Goal: Task Accomplishment & Management: Complete application form

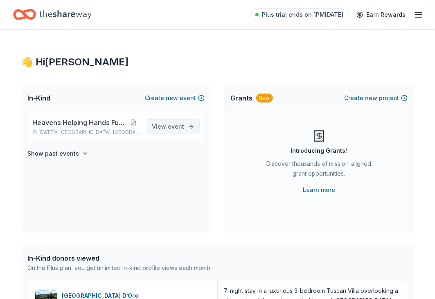
click at [159, 126] on span "View event" at bounding box center [168, 127] width 32 height 10
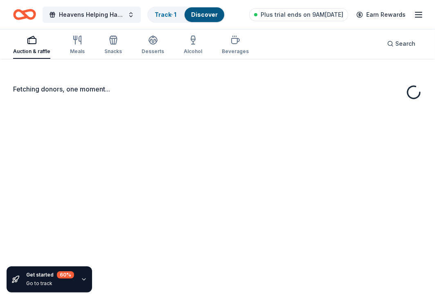
scroll to position [22, 0]
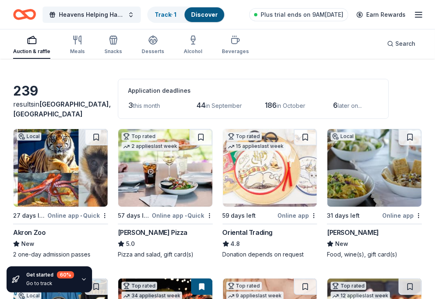
click at [253, 232] on div "Oriental Trading" at bounding box center [247, 233] width 50 height 10
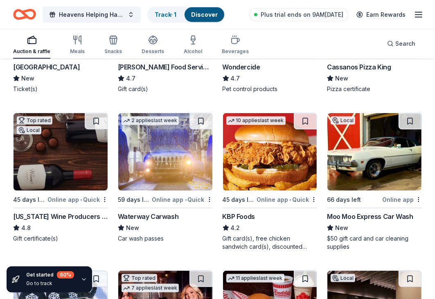
scroll to position [614, 0]
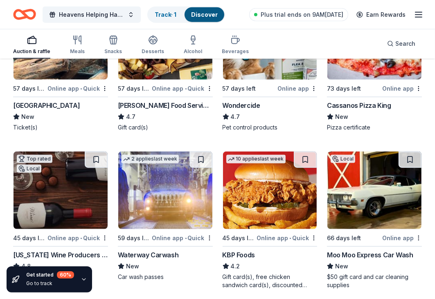
click at [289, 257] on div "KBP Foods" at bounding box center [269, 255] width 95 height 10
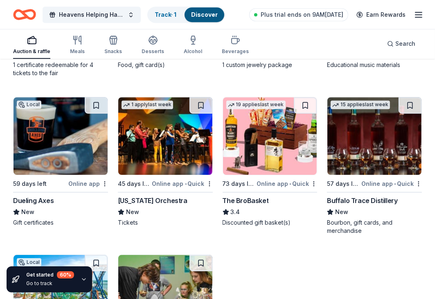
scroll to position [1767, 0]
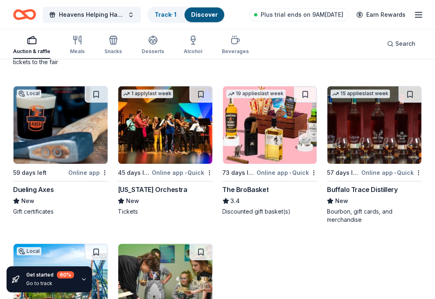
click at [23, 187] on div "Dueling Axes" at bounding box center [33, 190] width 40 height 10
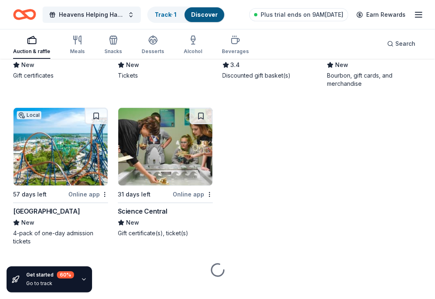
scroll to position [1914, 0]
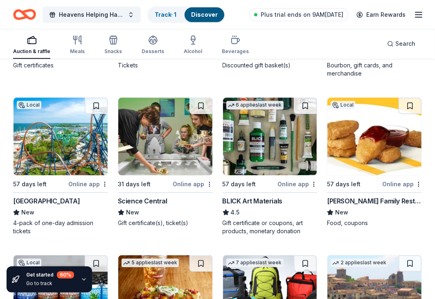
click at [34, 197] on div "Cedar Point" at bounding box center [46, 201] width 67 height 10
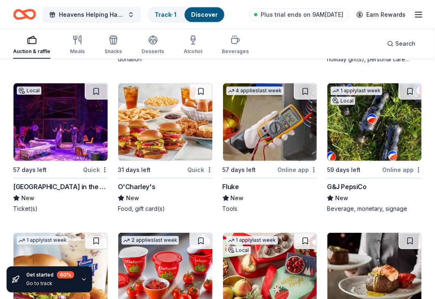
scroll to position [4738, 0]
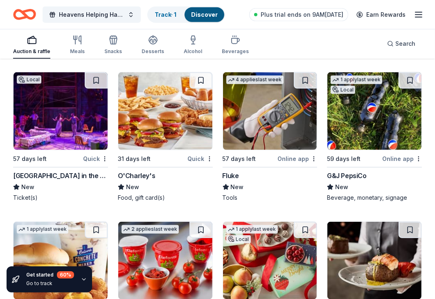
click at [70, 175] on div "Cincinnati Playhouse in the Park" at bounding box center [60, 176] width 95 height 10
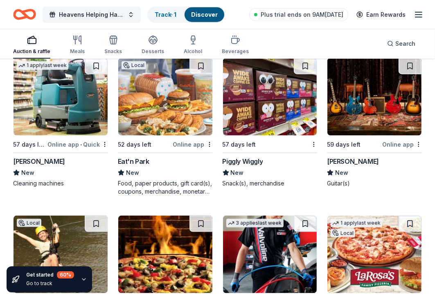
scroll to position [5076, 0]
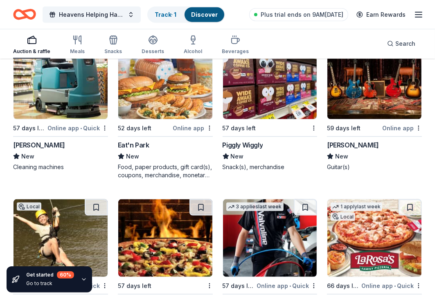
click at [334, 140] on div "Gibson" at bounding box center [353, 145] width 52 height 10
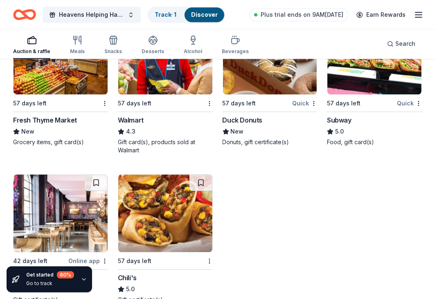
scroll to position [5770, 0]
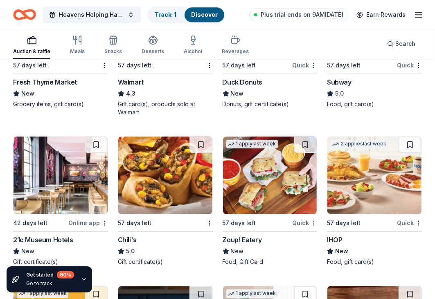
click at [55, 170] on img at bounding box center [60, 176] width 94 height 78
click at [401, 41] on span "Search" at bounding box center [405, 44] width 20 height 10
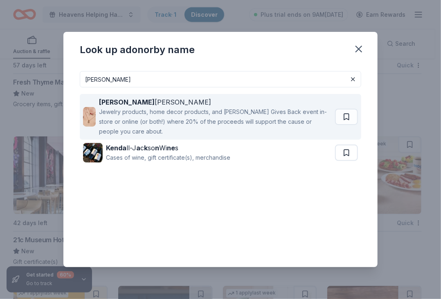
type input "kendra"
click at [170, 116] on div "Jewelry products, home decor products, and Kendra Gives Back event in-store or …" at bounding box center [215, 121] width 233 height 29
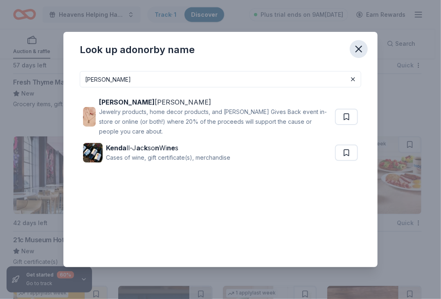
click at [354, 49] on icon "button" at bounding box center [358, 48] width 11 height 11
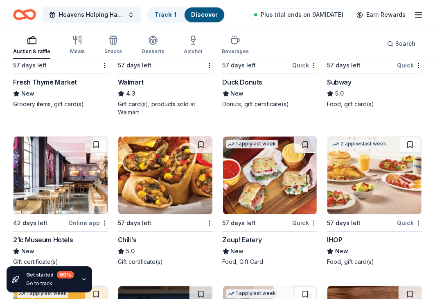
click at [250, 235] on div "Zoup! Eatery" at bounding box center [241, 240] width 39 height 10
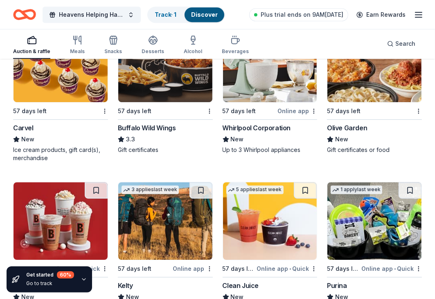
click at [18, 124] on div "Carvel" at bounding box center [23, 128] width 20 height 10
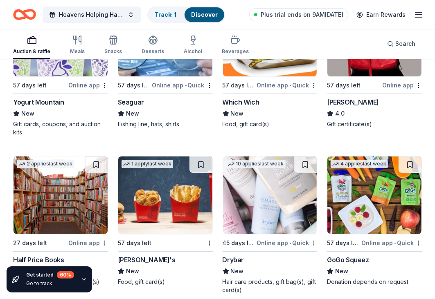
scroll to position [6376, 0]
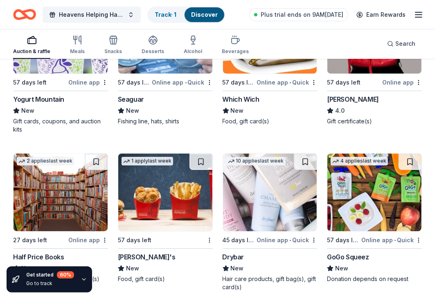
click at [130, 94] on div "Seaguar" at bounding box center [131, 99] width 26 height 10
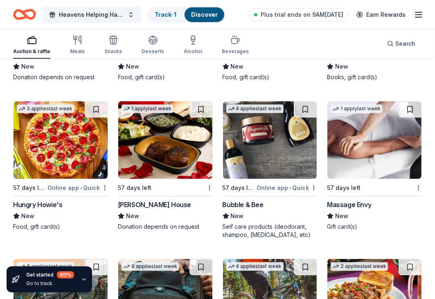
scroll to position [6763, 0]
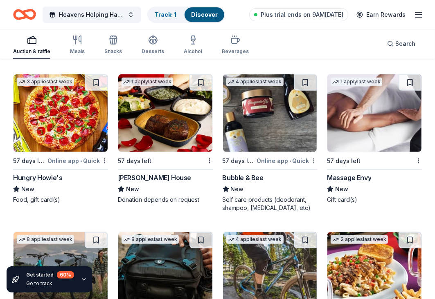
click at [349, 173] on div "Massage Envy" at bounding box center [349, 178] width 44 height 10
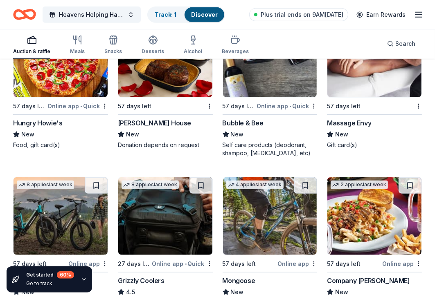
scroll to position [6895, 0]
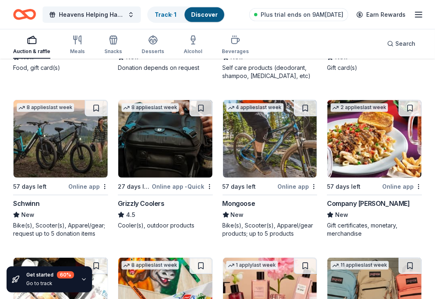
click at [242, 199] on div "Mongoose" at bounding box center [238, 204] width 33 height 10
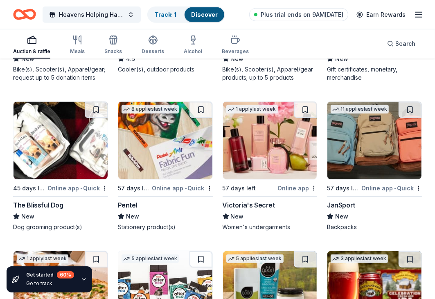
scroll to position [7058, 0]
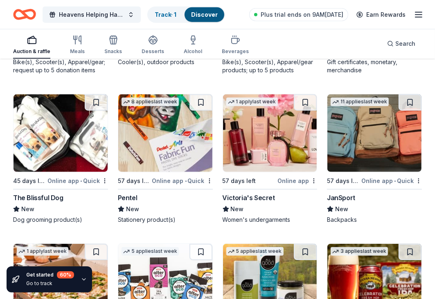
click at [44, 193] on div "The Blissful Dog" at bounding box center [38, 198] width 50 height 10
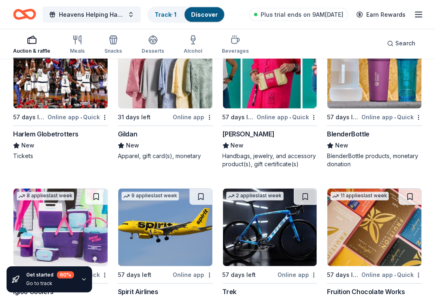
scroll to position [7675, 0]
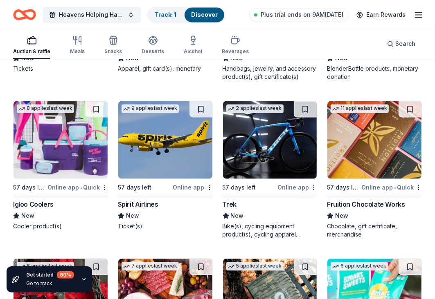
click at [136, 200] on div "Spirit Airlines" at bounding box center [138, 204] width 40 height 10
click at [237, 211] on span "New" at bounding box center [237, 216] width 13 height 10
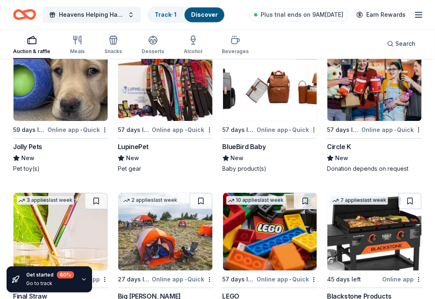
scroll to position [8367, 0]
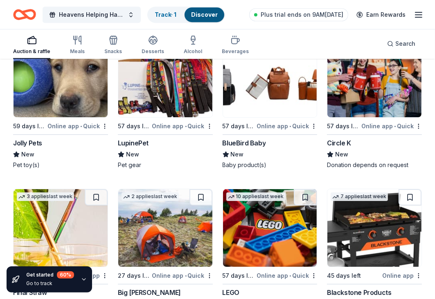
click at [33, 140] on div "Jolly Pets" at bounding box center [27, 143] width 29 height 10
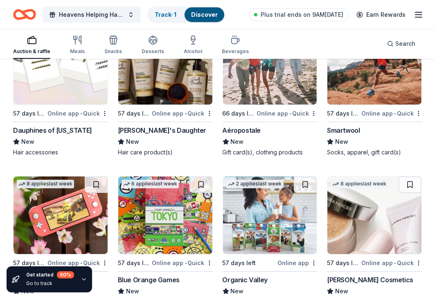
scroll to position [8690, 0]
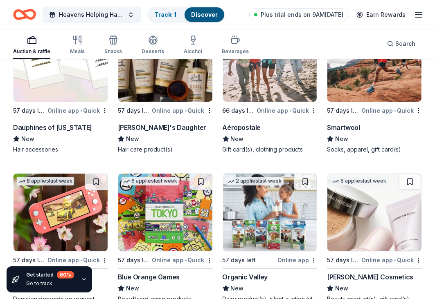
click at [122, 123] on div "Carol's Daughter" at bounding box center [162, 128] width 88 height 10
click at [334, 123] on div "Smartwool" at bounding box center [343, 128] width 33 height 10
click at [244, 123] on div "Aéropostale" at bounding box center [241, 128] width 38 height 10
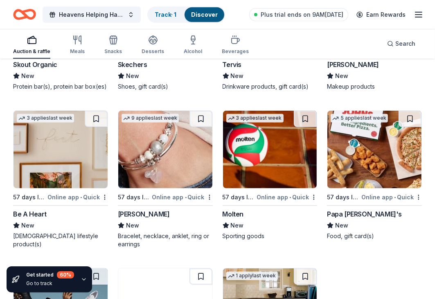
scroll to position [9088, 0]
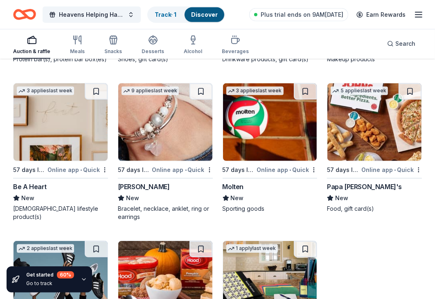
click at [147, 183] on div "Lizzy James" at bounding box center [144, 187] width 52 height 10
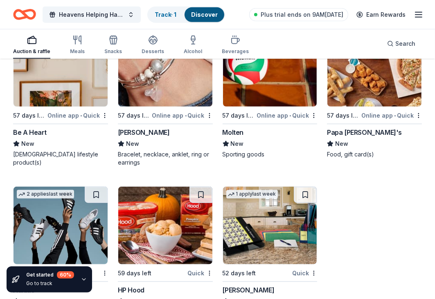
scroll to position [9170, 0]
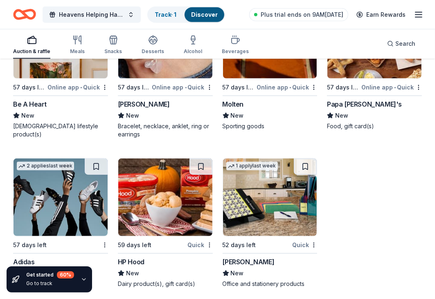
click at [231, 257] on div "Mead" at bounding box center [248, 262] width 52 height 10
click at [34, 257] on div "Adidas" at bounding box center [60, 262] width 95 height 10
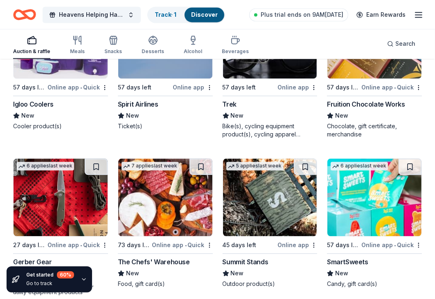
scroll to position [7513, 0]
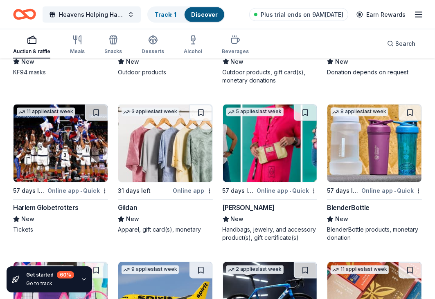
click at [245, 206] on div "Alexis Drake" at bounding box center [248, 208] width 52 height 10
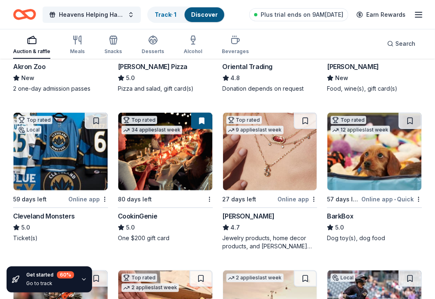
scroll to position [101, 0]
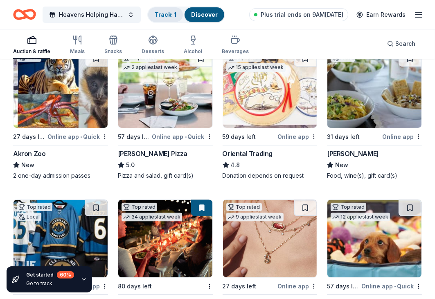
click at [162, 19] on div "Track · 1" at bounding box center [165, 14] width 35 height 15
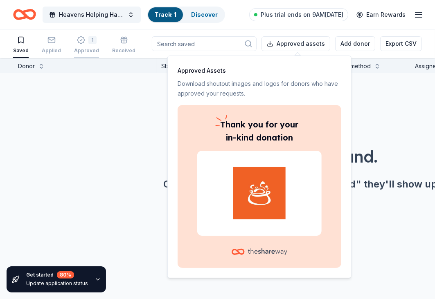
click at [89, 45] on div "1 Approved" at bounding box center [86, 45] width 25 height 18
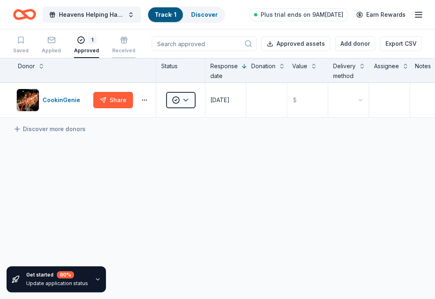
click at [123, 49] on div "Received" at bounding box center [123, 50] width 23 height 7
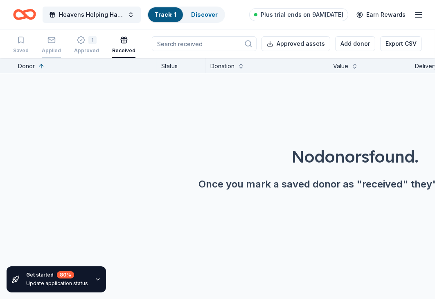
click at [52, 43] on rect "button" at bounding box center [51, 39] width 7 height 5
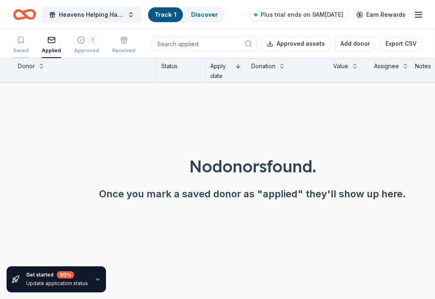
click at [19, 43] on icon "button" at bounding box center [21, 40] width 8 height 8
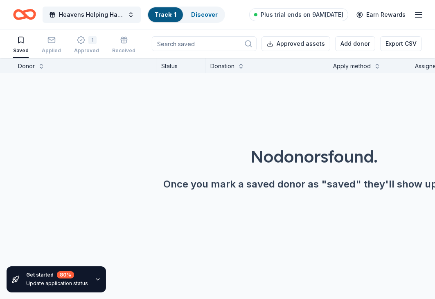
click at [22, 14] on icon "Home" at bounding box center [28, 14] width 13 height 8
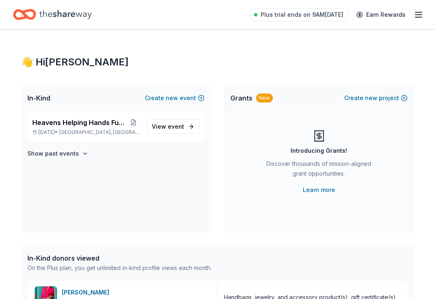
click at [49, 14] on icon "Home" at bounding box center [65, 14] width 52 height 17
click at [168, 132] on link "View event" at bounding box center [173, 126] width 53 height 15
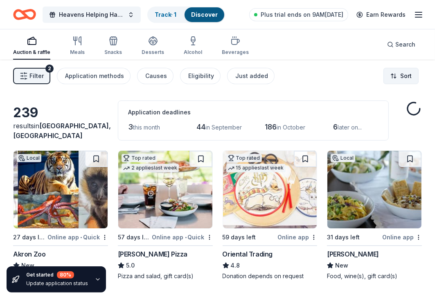
click at [392, 77] on html "Heavens Helping Hands Fundraiser Track · 1 Discover Plus trial ends on 9AM, 8/1…" at bounding box center [217, 149] width 435 height 299
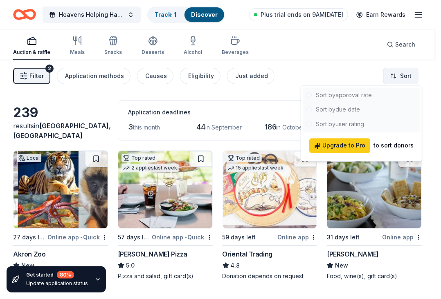
click at [392, 77] on html "Heavens Helping Hands Fundraiser Track · 1 Discover Plus trial ends on 9AM, 8/1…" at bounding box center [220, 149] width 441 height 299
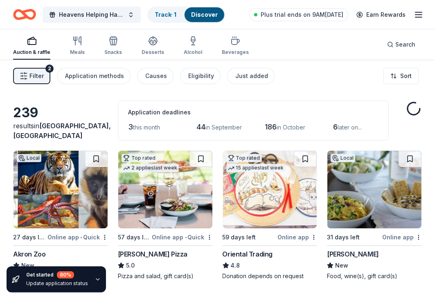
click at [28, 80] on button "Filter 2" at bounding box center [31, 76] width 37 height 16
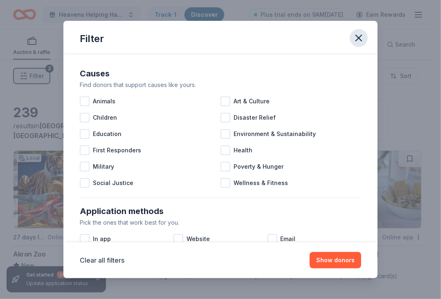
click at [353, 39] on icon "button" at bounding box center [358, 37] width 11 height 11
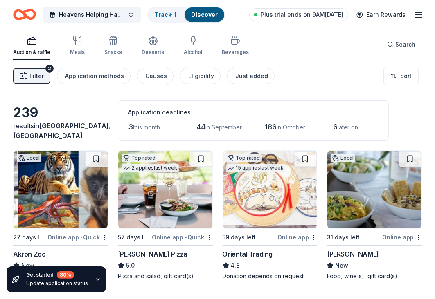
click at [209, 16] on link "Discover" at bounding box center [204, 14] width 27 height 7
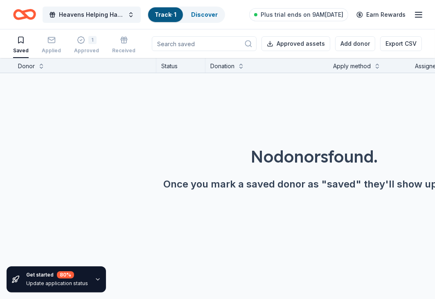
click at [170, 14] on link "Track · 1" at bounding box center [166, 14] width 22 height 7
click at [417, 16] on icon "button" at bounding box center [418, 15] width 10 height 10
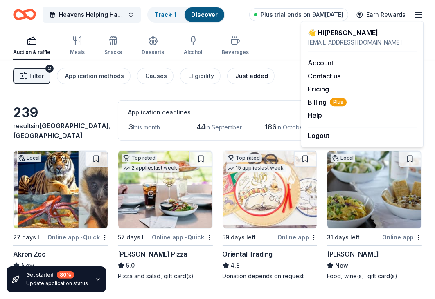
click at [244, 79] on div "Just added" at bounding box center [251, 76] width 33 height 10
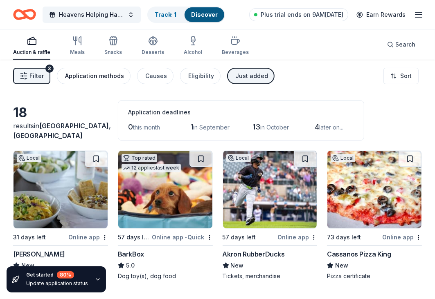
click at [90, 77] on div "Application methods" at bounding box center [94, 76] width 59 height 10
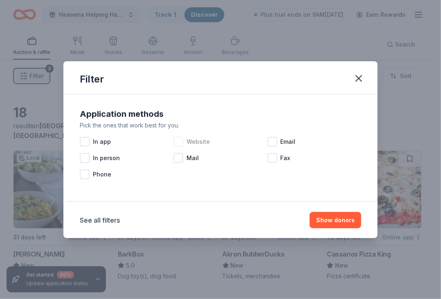
click at [178, 139] on div at bounding box center [178, 142] width 10 height 10
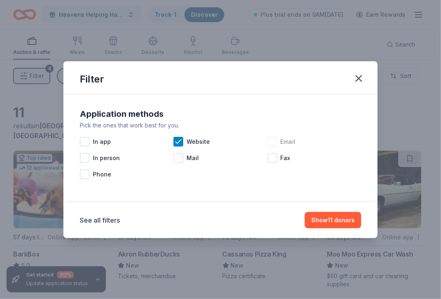
click at [276, 140] on div at bounding box center [272, 142] width 10 height 10
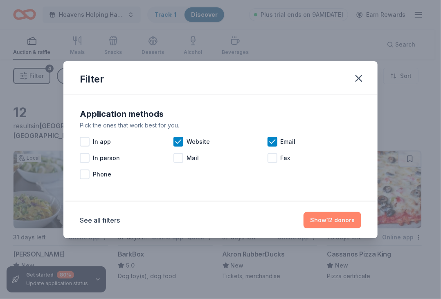
click at [329, 219] on button "Show 12 donors" at bounding box center [332, 220] width 58 height 16
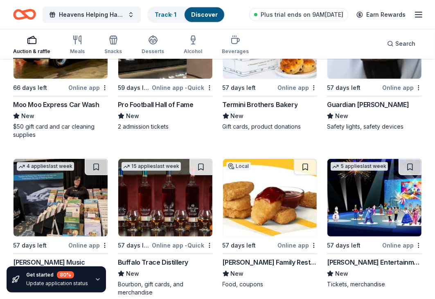
scroll to position [312, 0]
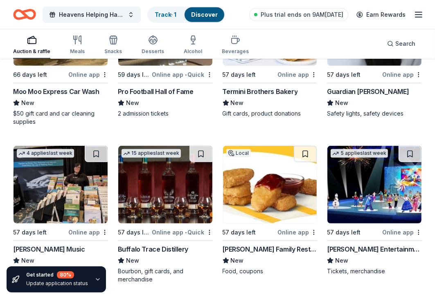
click at [31, 248] on div "Alfred Music" at bounding box center [49, 249] width 72 height 10
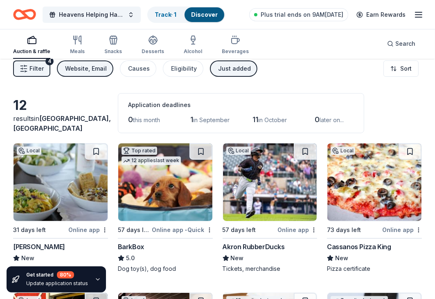
scroll to position [0, 0]
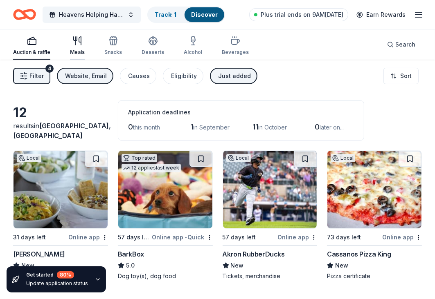
click at [81, 47] on div "Meals" at bounding box center [77, 46] width 15 height 20
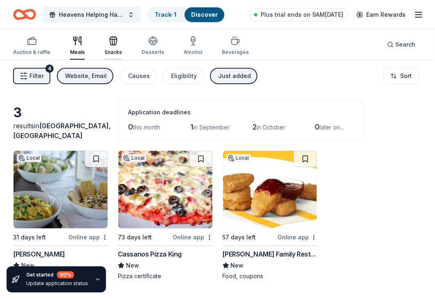
click at [111, 47] on div "Snacks" at bounding box center [113, 46] width 18 height 20
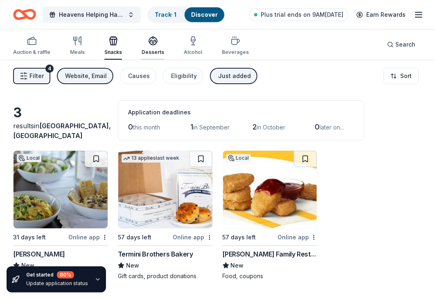
click at [145, 47] on div "Desserts" at bounding box center [152, 46] width 22 height 20
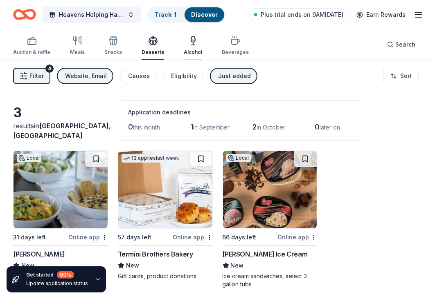
click at [185, 47] on div "Alcohol" at bounding box center [193, 46] width 18 height 20
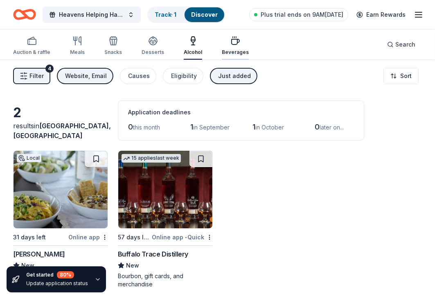
click at [224, 47] on div "Beverages" at bounding box center [235, 46] width 27 height 20
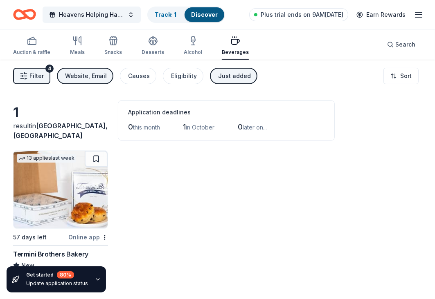
click at [225, 79] on div "Just added" at bounding box center [234, 76] width 33 height 10
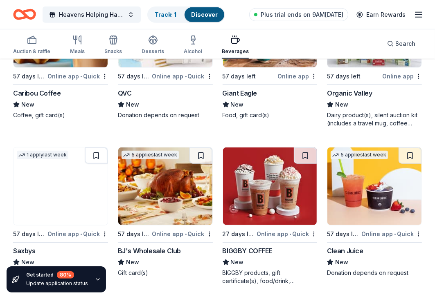
scroll to position [470, 0]
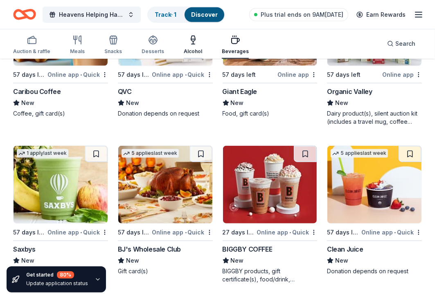
click at [186, 47] on div "Alcohol" at bounding box center [193, 45] width 18 height 20
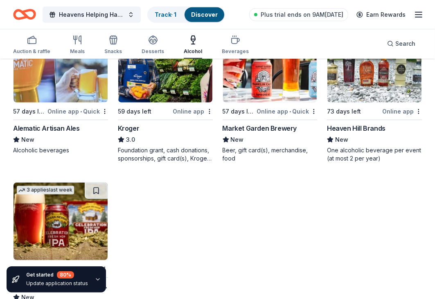
scroll to position [470, 0]
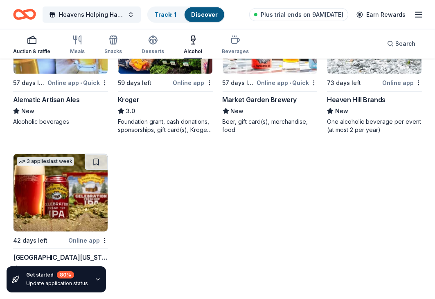
click at [31, 49] on div "Auction & raffle" at bounding box center [31, 51] width 37 height 7
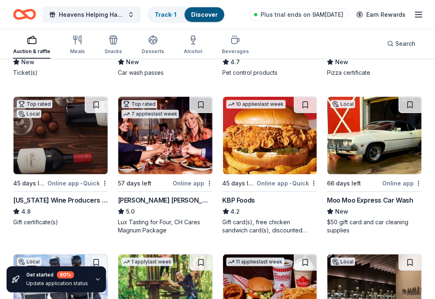
scroll to position [930, 0]
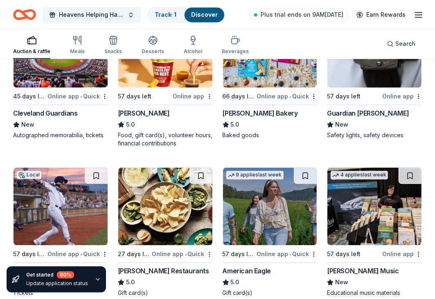
scroll to position [1248, 0]
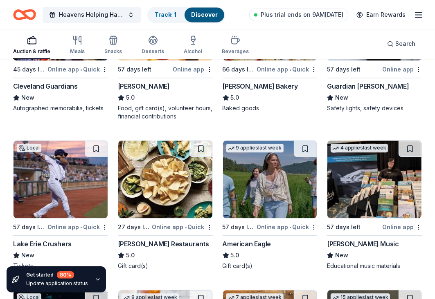
click at [234, 240] on div "American Eagle" at bounding box center [246, 244] width 48 height 10
click at [49, 242] on div "Lake Erie Crushers" at bounding box center [42, 244] width 58 height 10
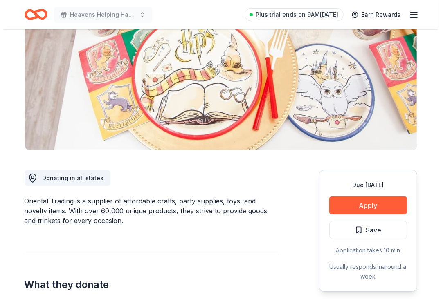
scroll to position [120, 0]
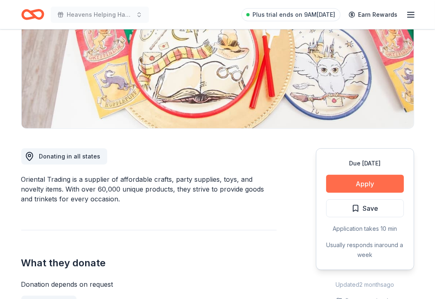
click at [365, 186] on button "Apply" at bounding box center [365, 184] width 78 height 18
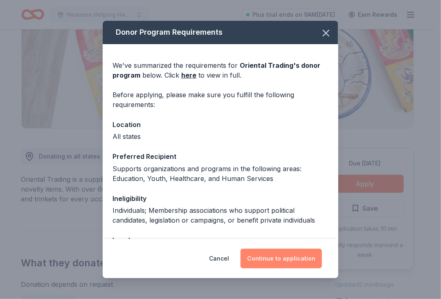
click at [288, 250] on button "Continue to application" at bounding box center [280, 259] width 81 height 20
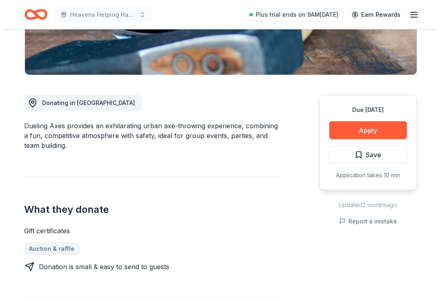
scroll to position [185, 0]
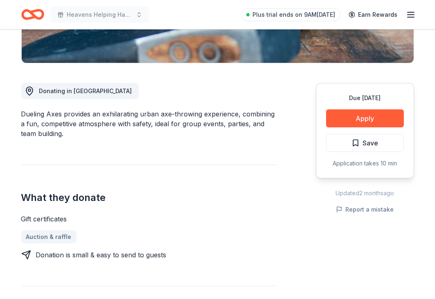
click at [410, 18] on icon "button" at bounding box center [410, 15] width 10 height 10
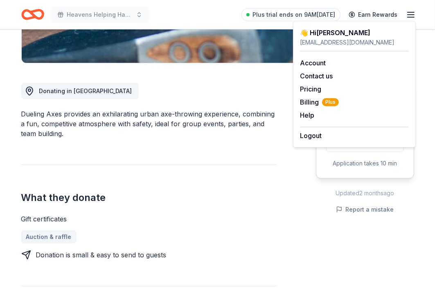
click at [275, 203] on h2 "What they donate" at bounding box center [148, 197] width 255 height 13
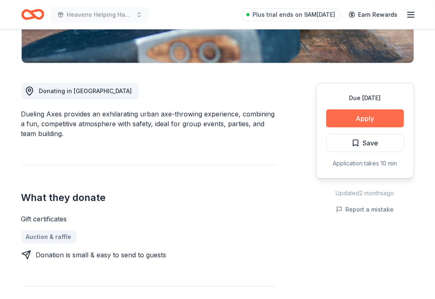
click at [371, 117] on button "Apply" at bounding box center [365, 119] width 78 height 18
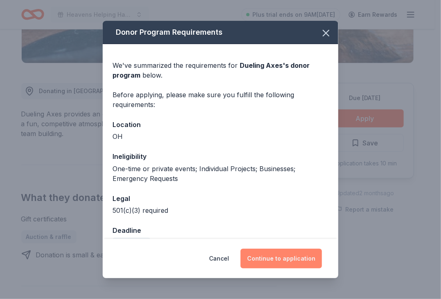
click at [271, 259] on button "Continue to application" at bounding box center [280, 259] width 81 height 20
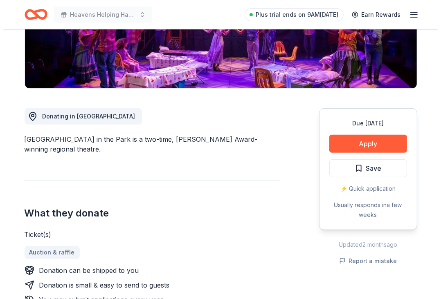
scroll to position [164, 0]
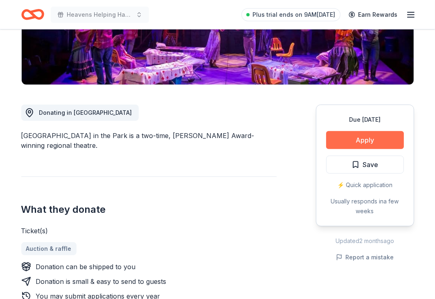
click at [358, 139] on button "Apply" at bounding box center [365, 140] width 78 height 18
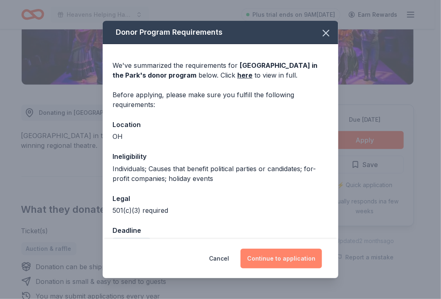
click at [286, 258] on button "Continue to application" at bounding box center [280, 259] width 81 height 20
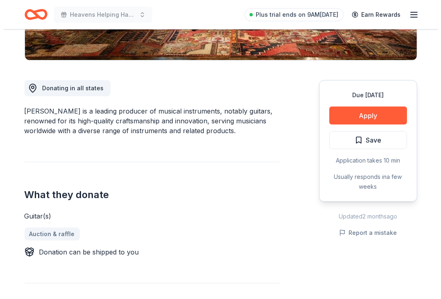
scroll to position [196, 0]
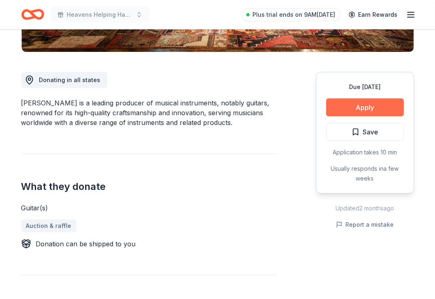
click at [360, 110] on button "Apply" at bounding box center [365, 108] width 78 height 18
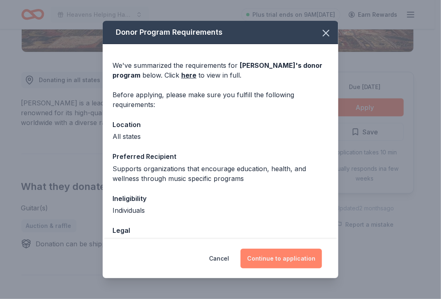
click at [278, 260] on button "Continue to application" at bounding box center [280, 259] width 81 height 20
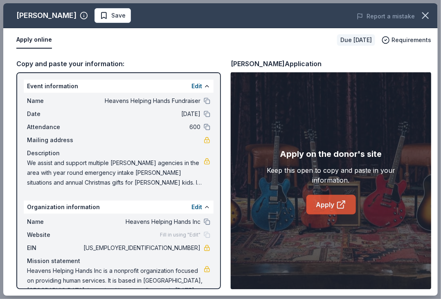
click at [331, 198] on link "Apply" at bounding box center [330, 205] width 49 height 20
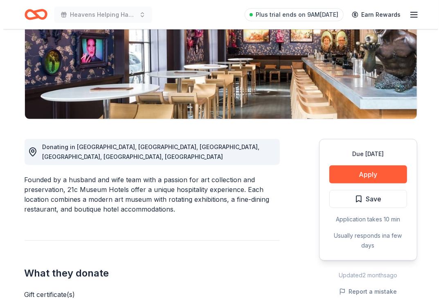
scroll to position [132, 0]
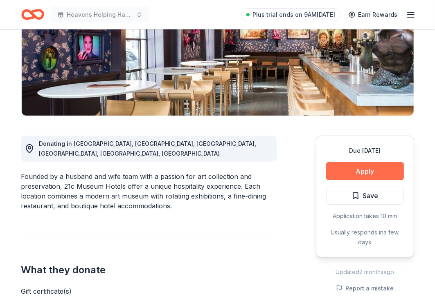
click at [349, 170] on button "Apply" at bounding box center [365, 171] width 78 height 18
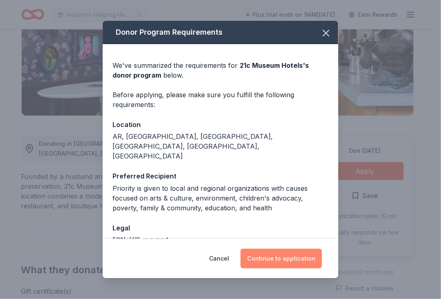
click at [280, 259] on button "Continue to application" at bounding box center [280, 259] width 81 height 20
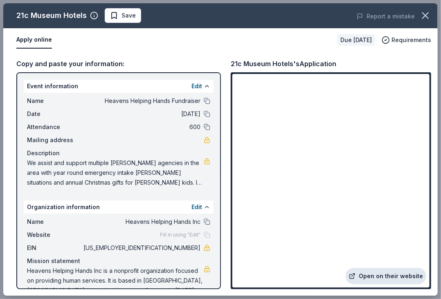
click at [380, 274] on link "Open on their website" at bounding box center [385, 276] width 81 height 16
click at [32, 39] on button "Apply online" at bounding box center [34, 39] width 36 height 17
drag, startPoint x: 13, startPoint y: 14, endPoint x: 42, endPoint y: 14, distance: 29.4
click at [42, 14] on div "21c Museum Hotels Save" at bounding box center [133, 15] width 260 height 15
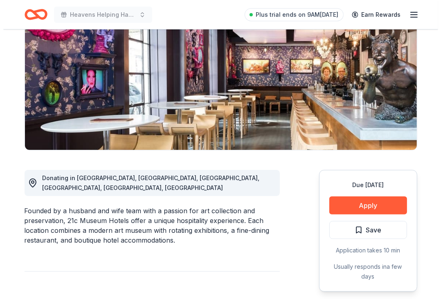
scroll to position [115, 0]
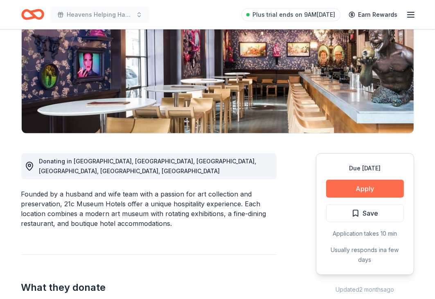
click at [374, 183] on button "Apply" at bounding box center [365, 189] width 78 height 18
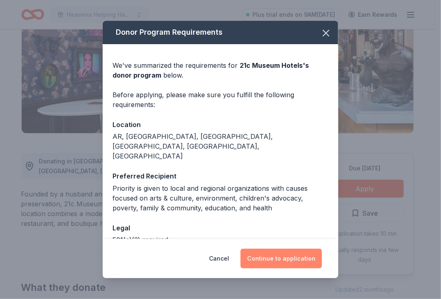
click at [293, 253] on button "Continue to application" at bounding box center [280, 259] width 81 height 20
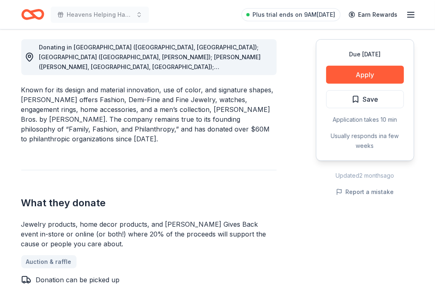
scroll to position [240, 0]
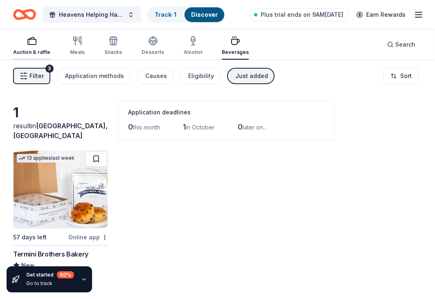
click at [33, 46] on div "Auction & raffle" at bounding box center [31, 46] width 37 height 20
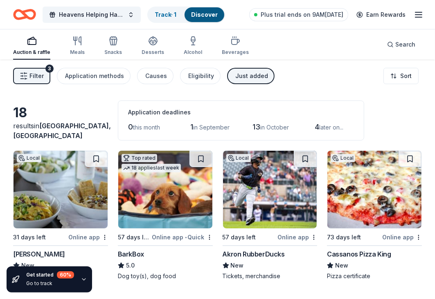
click at [271, 255] on div "Akron RubberDucks" at bounding box center [253, 254] width 62 height 10
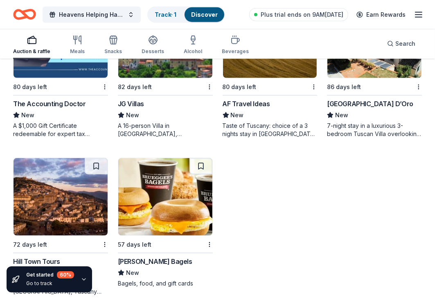
scroll to position [628, 0]
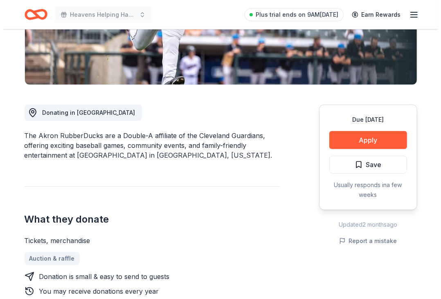
scroll to position [180, 0]
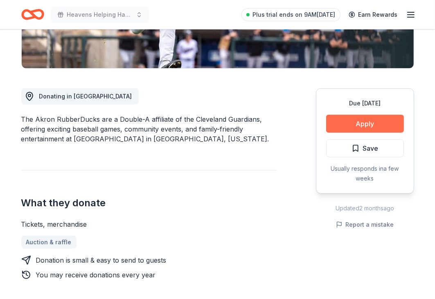
click at [348, 125] on button "Apply" at bounding box center [365, 124] width 78 height 18
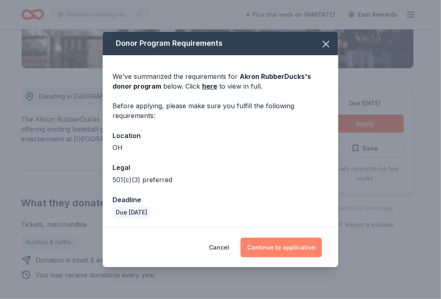
click at [291, 241] on button "Continue to application" at bounding box center [280, 248] width 81 height 20
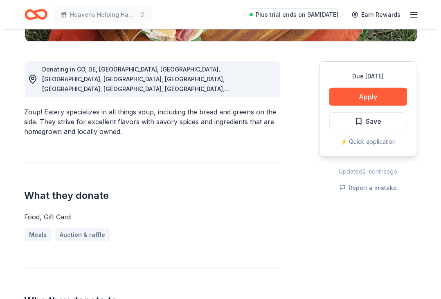
scroll to position [218, 0]
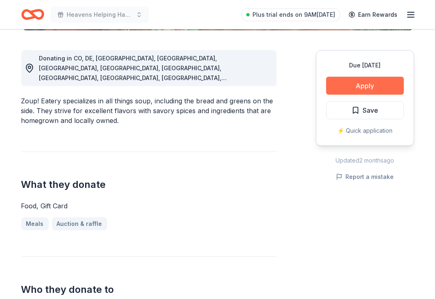
click at [385, 78] on button "Apply" at bounding box center [365, 86] width 78 height 18
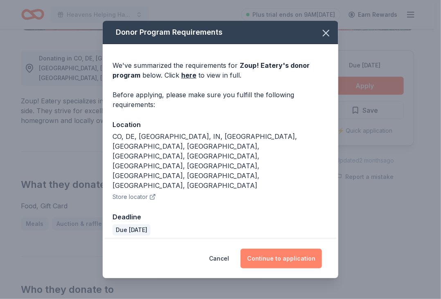
click at [284, 249] on button "Continue to application" at bounding box center [280, 259] width 81 height 20
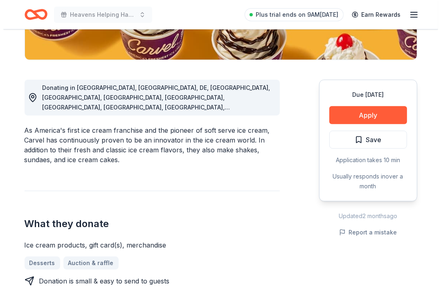
scroll to position [196, 0]
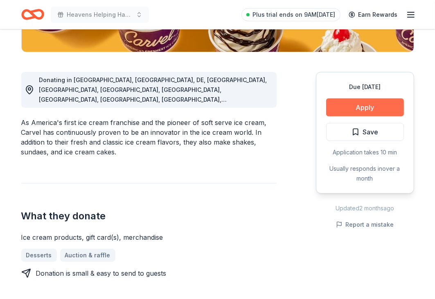
click at [355, 106] on button "Apply" at bounding box center [365, 108] width 78 height 18
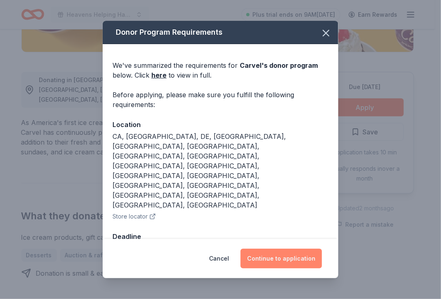
click at [280, 249] on button "Continue to application" at bounding box center [280, 259] width 81 height 20
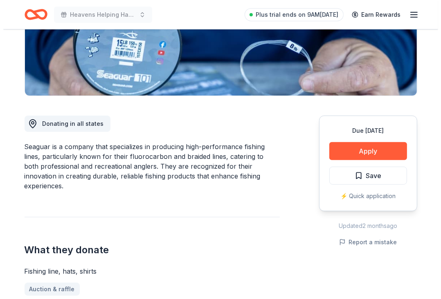
scroll to position [169, 0]
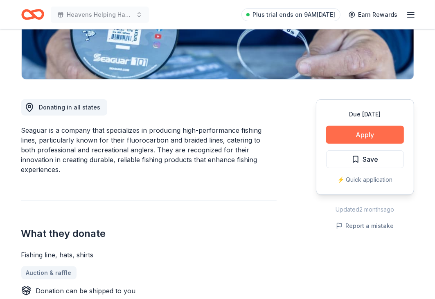
click at [366, 130] on button "Apply" at bounding box center [365, 135] width 78 height 18
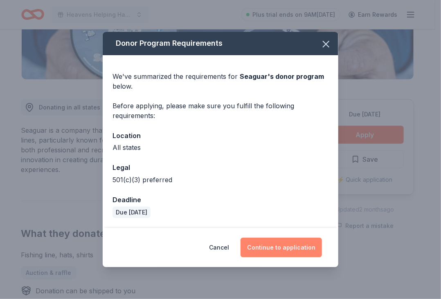
click at [280, 246] on button "Continue to application" at bounding box center [280, 248] width 81 height 20
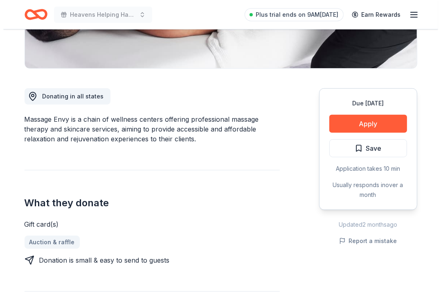
scroll to position [202, 0]
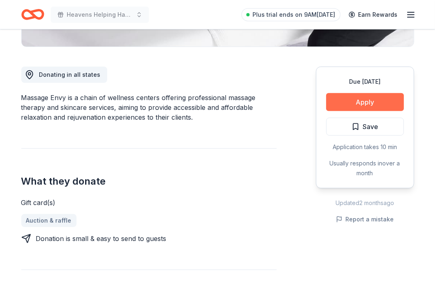
click at [379, 96] on button "Apply" at bounding box center [365, 102] width 78 height 18
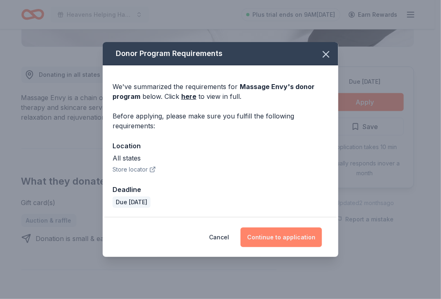
click at [293, 228] on button "Continue to application" at bounding box center [280, 238] width 81 height 20
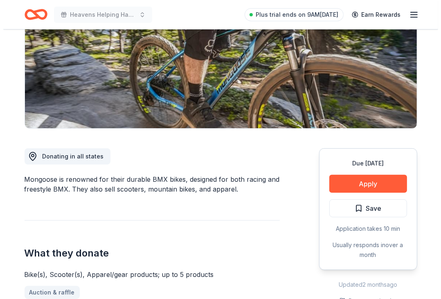
scroll to position [136, 0]
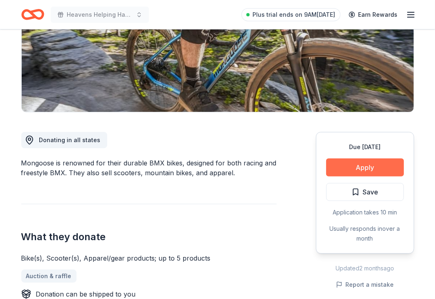
click at [352, 166] on button "Apply" at bounding box center [365, 168] width 78 height 18
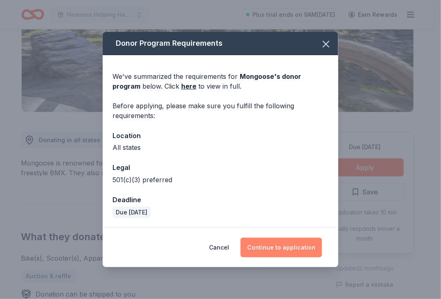
click at [280, 248] on button "Continue to application" at bounding box center [280, 248] width 81 height 20
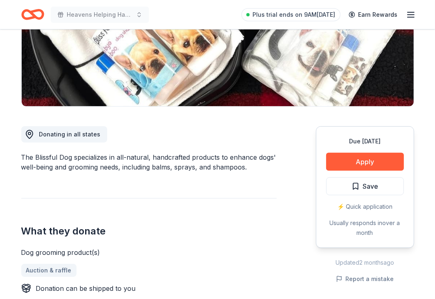
scroll to position [147, 0]
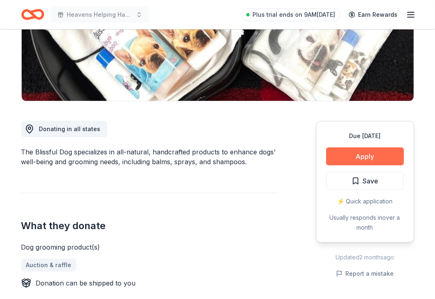
click at [365, 159] on button "Apply" at bounding box center [365, 157] width 78 height 18
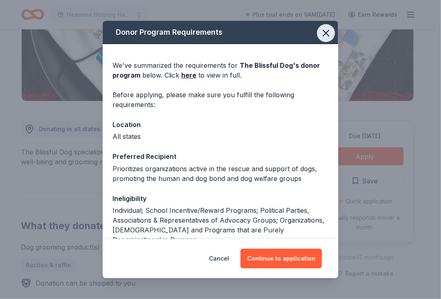
click at [322, 31] on icon "button" at bounding box center [325, 32] width 11 height 11
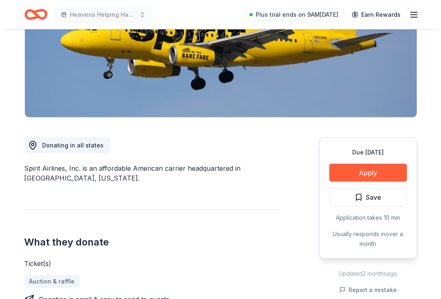
scroll to position [158, 0]
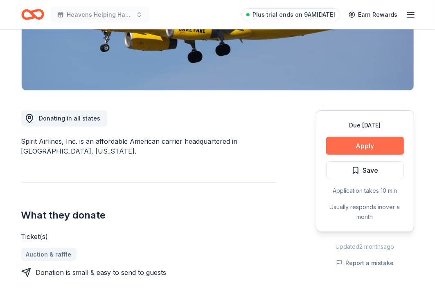
click at [355, 150] on button "Apply" at bounding box center [365, 146] width 78 height 18
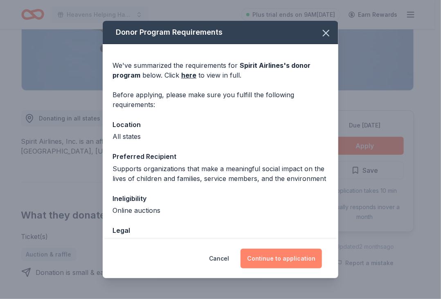
click at [275, 262] on button "Continue to application" at bounding box center [280, 259] width 81 height 20
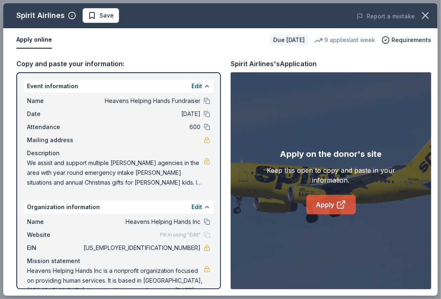
click at [323, 211] on link "Apply" at bounding box center [330, 205] width 49 height 20
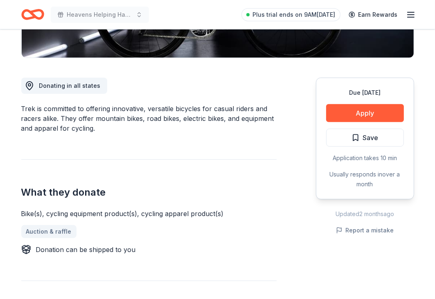
scroll to position [207, 0]
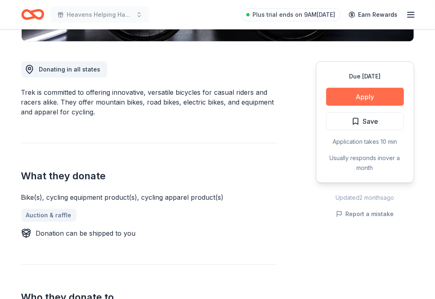
click at [370, 101] on button "Apply" at bounding box center [365, 97] width 78 height 18
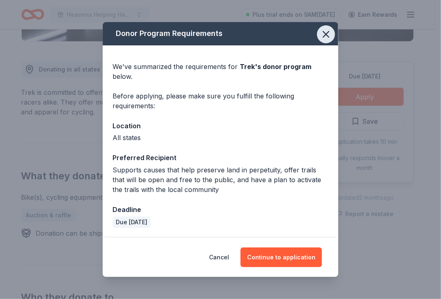
click at [327, 33] on icon "button" at bounding box center [325, 34] width 11 height 11
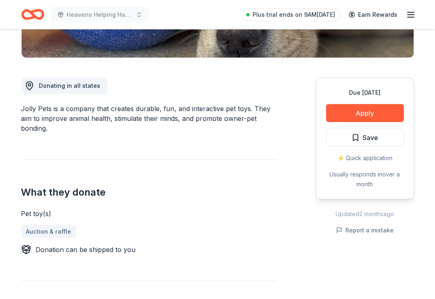
scroll to position [213, 0]
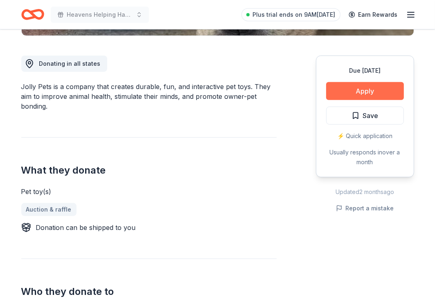
click at [369, 91] on button "Apply" at bounding box center [365, 91] width 78 height 18
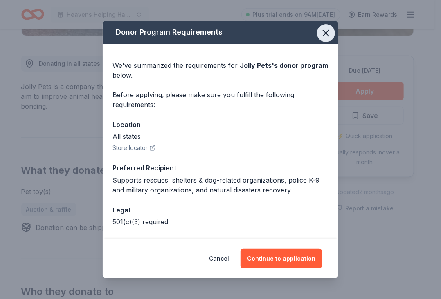
click at [320, 32] on icon "button" at bounding box center [325, 32] width 11 height 11
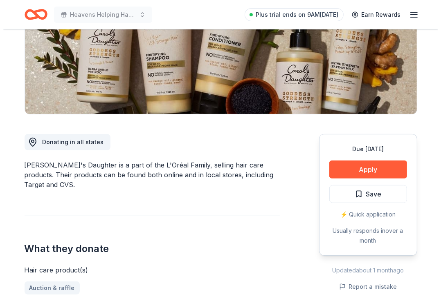
scroll to position [169, 0]
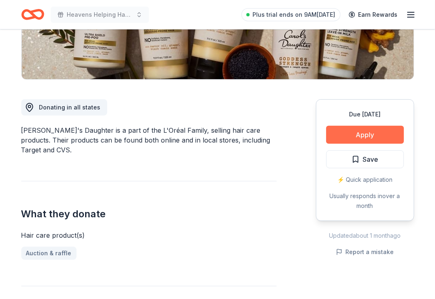
click at [353, 131] on button "Apply" at bounding box center [365, 135] width 78 height 18
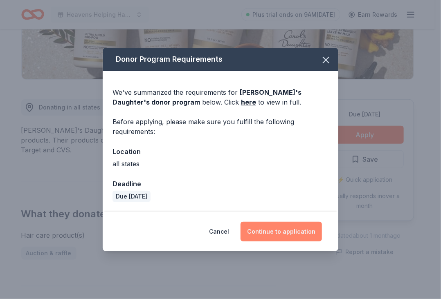
click at [305, 233] on button "Continue to application" at bounding box center [280, 232] width 81 height 20
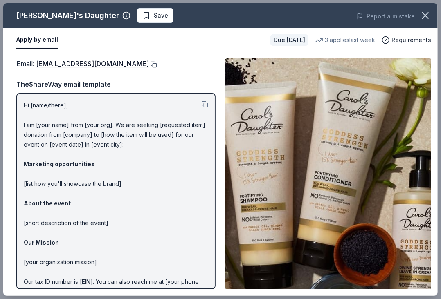
click at [152, 63] on button at bounding box center [153, 64] width 8 height 7
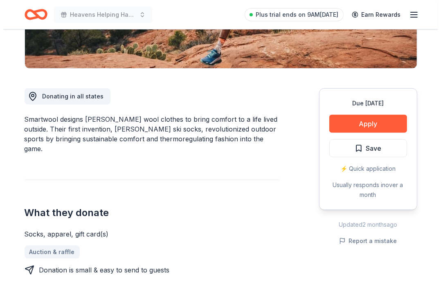
scroll to position [196, 0]
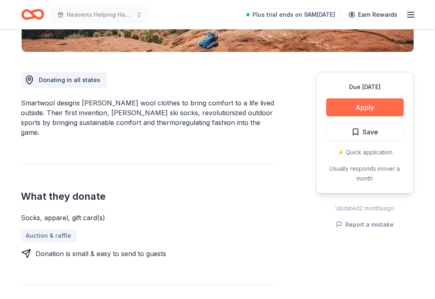
click at [365, 106] on button "Apply" at bounding box center [365, 108] width 78 height 18
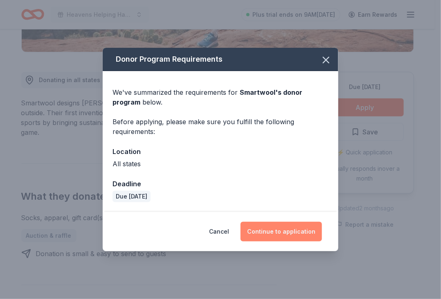
click at [280, 237] on button "Continue to application" at bounding box center [280, 232] width 81 height 20
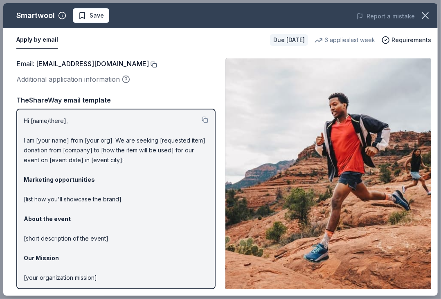
click at [150, 63] on button at bounding box center [153, 64] width 8 height 7
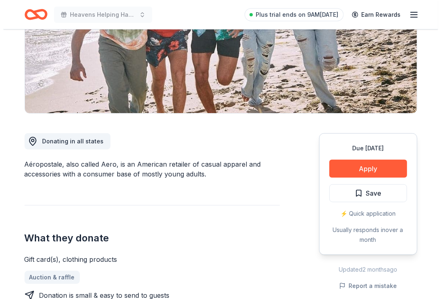
scroll to position [147, 0]
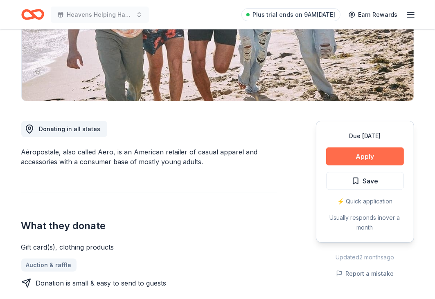
click at [374, 155] on button "Apply" at bounding box center [365, 157] width 78 height 18
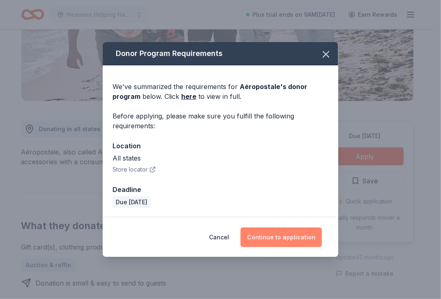
click at [295, 232] on button "Continue to application" at bounding box center [280, 238] width 81 height 20
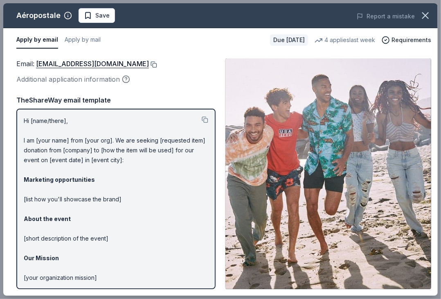
click at [157, 63] on button at bounding box center [153, 64] width 8 height 7
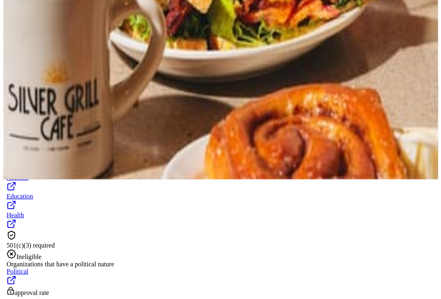
scroll to position [136, 0]
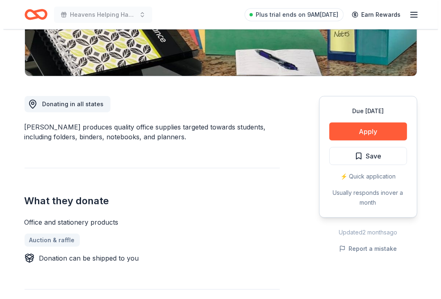
scroll to position [180, 0]
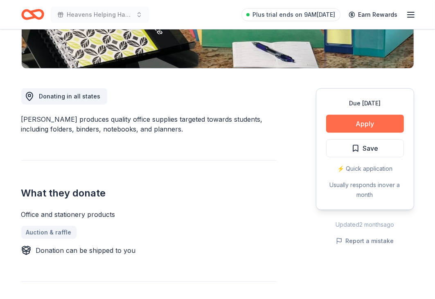
click at [347, 131] on button "Apply" at bounding box center [365, 124] width 78 height 18
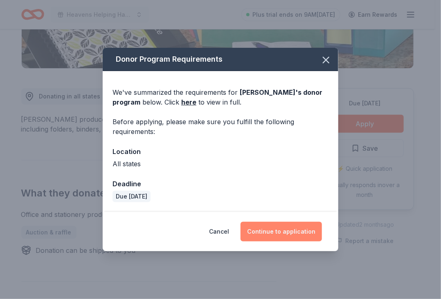
click at [289, 229] on button "Continue to application" at bounding box center [280, 232] width 81 height 20
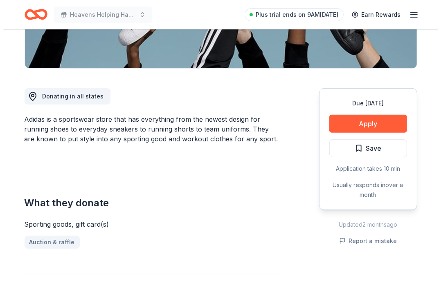
scroll to position [190, 0]
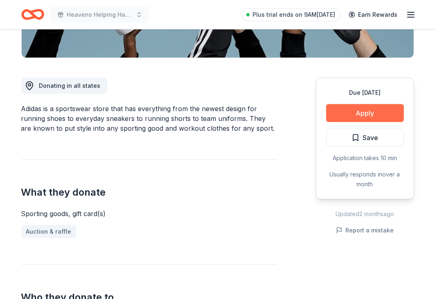
click at [361, 110] on button "Apply" at bounding box center [365, 113] width 78 height 18
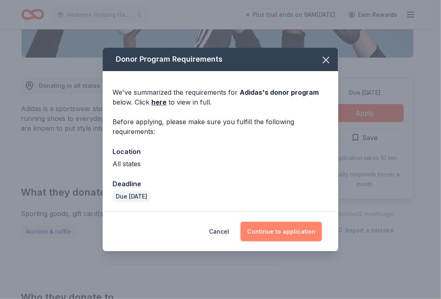
click at [274, 229] on button "Continue to application" at bounding box center [280, 232] width 81 height 20
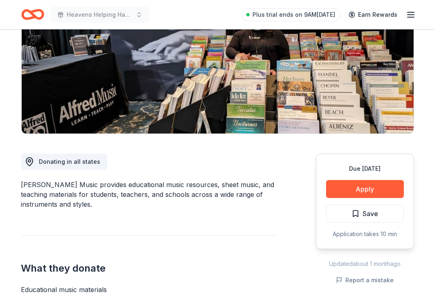
scroll to position [180, 0]
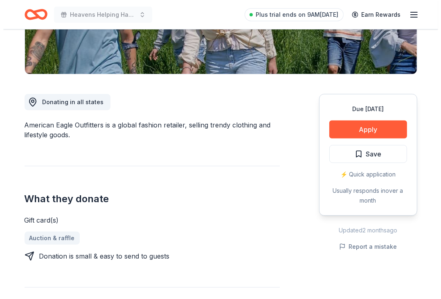
scroll to position [180, 0]
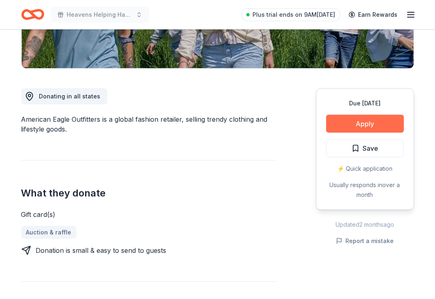
click at [364, 122] on button "Apply" at bounding box center [365, 124] width 78 height 18
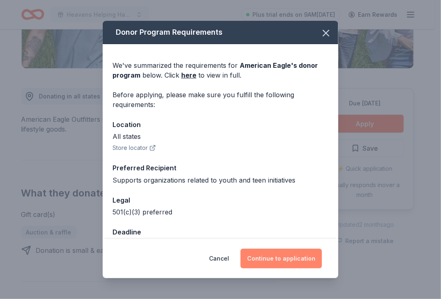
click at [274, 259] on button "Continue to application" at bounding box center [280, 259] width 81 height 20
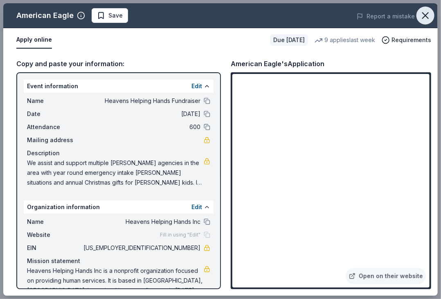
click at [421, 18] on icon "button" at bounding box center [424, 15] width 11 height 11
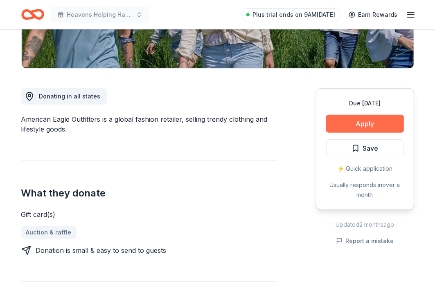
click at [358, 123] on button "Apply" at bounding box center [365, 124] width 78 height 18
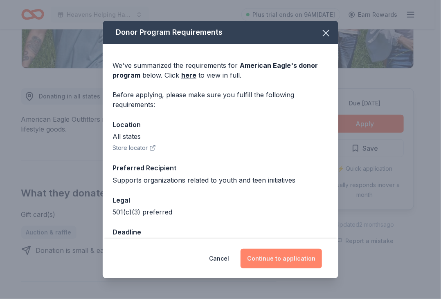
click at [276, 262] on button "Continue to application" at bounding box center [280, 259] width 81 height 20
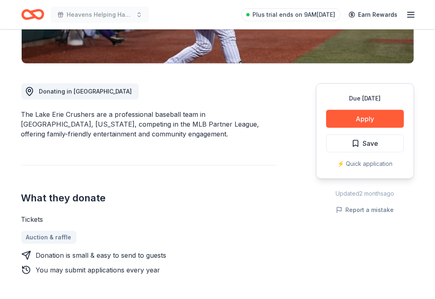
scroll to position [190, 0]
